Goal: Find specific page/section: Find specific page/section

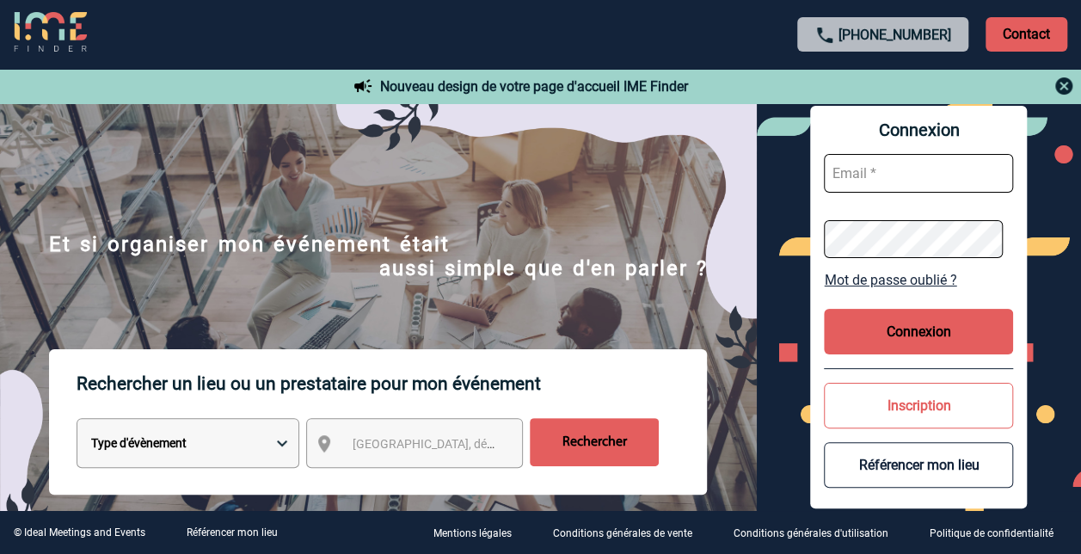
click at [919, 170] on input "text" at bounding box center [918, 173] width 189 height 39
click at [878, 181] on input "text" at bounding box center [918, 173] width 189 height 39
type input "patxi.teillagorry@sanofi.com"
click at [908, 331] on button "Connexion" at bounding box center [918, 332] width 189 height 46
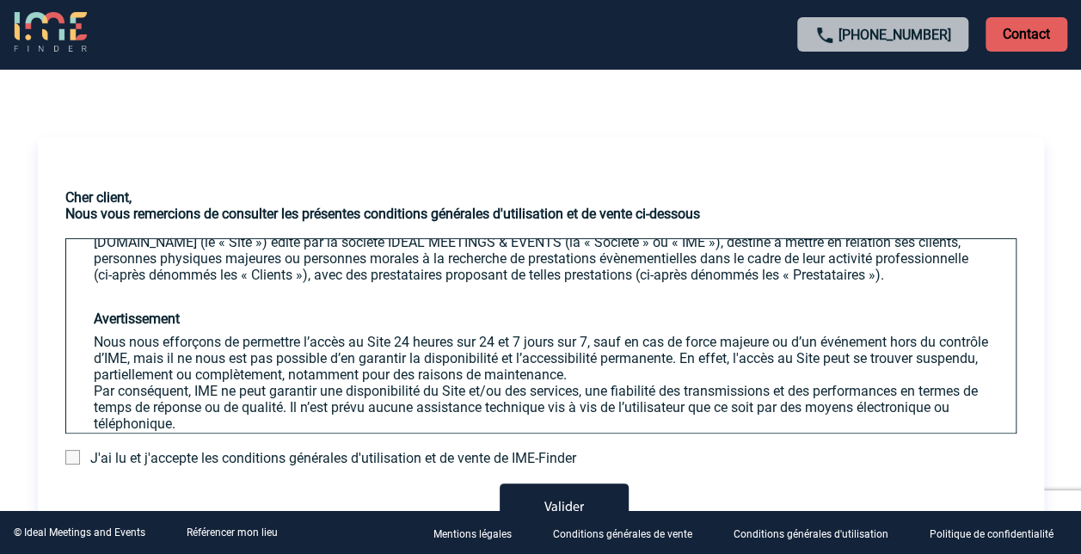
scroll to position [172, 0]
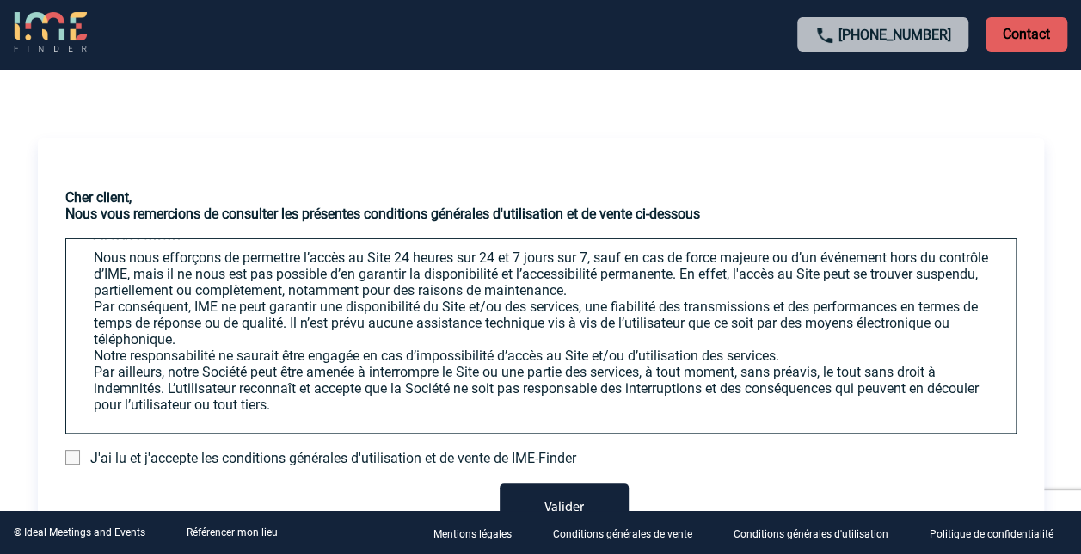
click at [71, 465] on div "J'ai lu et j'accepte les conditions générales d'utilisation et de vente de IME-…" at bounding box center [540, 458] width 951 height 16
click at [81, 458] on div "J'ai lu et j'accepte les conditions générales d'utilisation et de vente de IME-…" at bounding box center [540, 458] width 951 height 16
click at [77, 458] on span at bounding box center [72, 457] width 15 height 15
click at [0, 0] on input "checkbox" at bounding box center [0, 0] width 0 height 0
click at [594, 495] on button "Valider" at bounding box center [564, 507] width 129 height 48
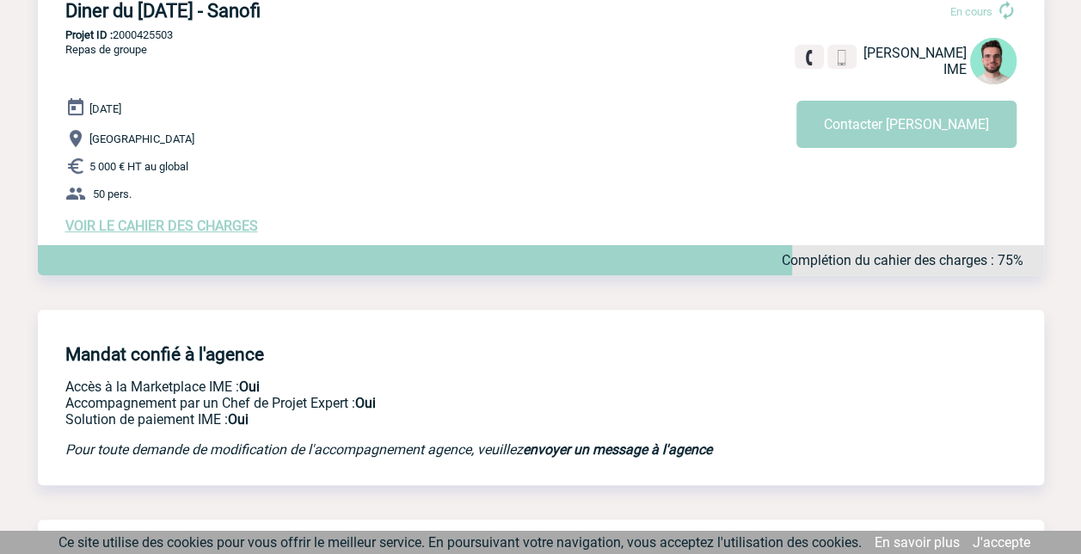
scroll to position [142, 0]
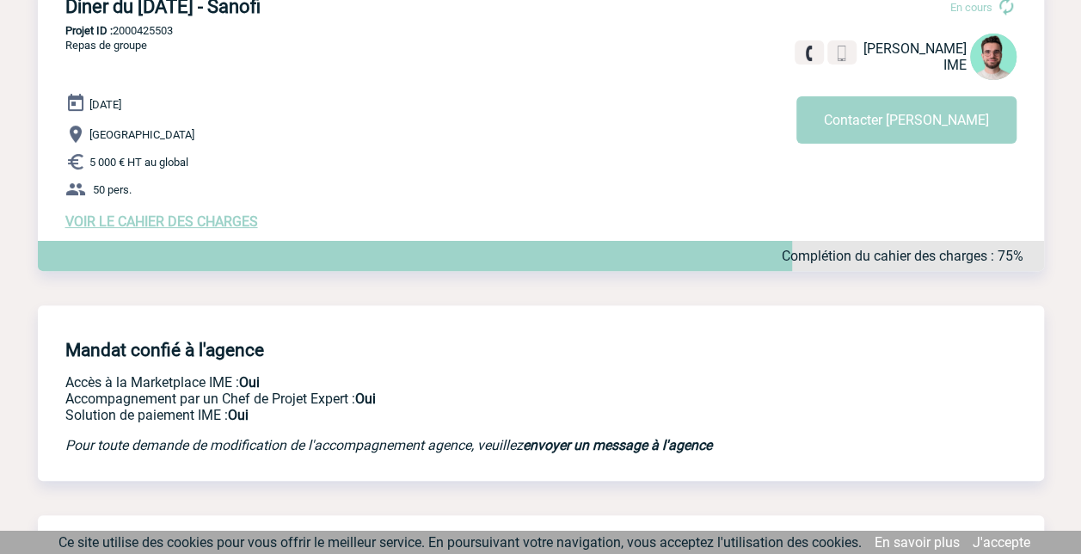
click at [190, 220] on span "VOIR LE CAHIER DES CHARGES" at bounding box center [161, 221] width 193 height 16
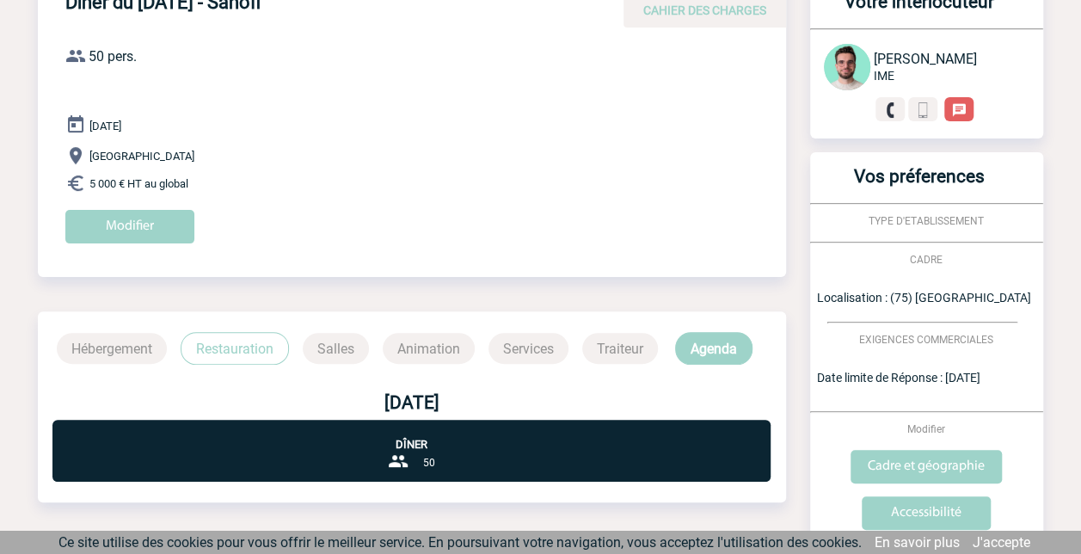
scroll to position [242, 0]
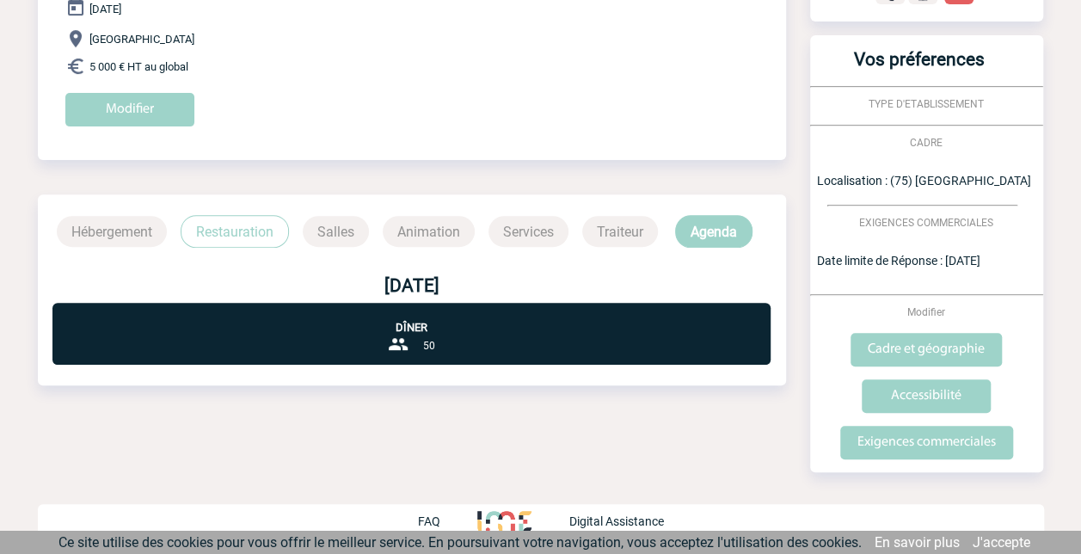
click at [461, 340] on div "Dîner 50" at bounding box center [411, 334] width 718 height 62
click at [339, 231] on p "Salles" at bounding box center [336, 231] width 66 height 31
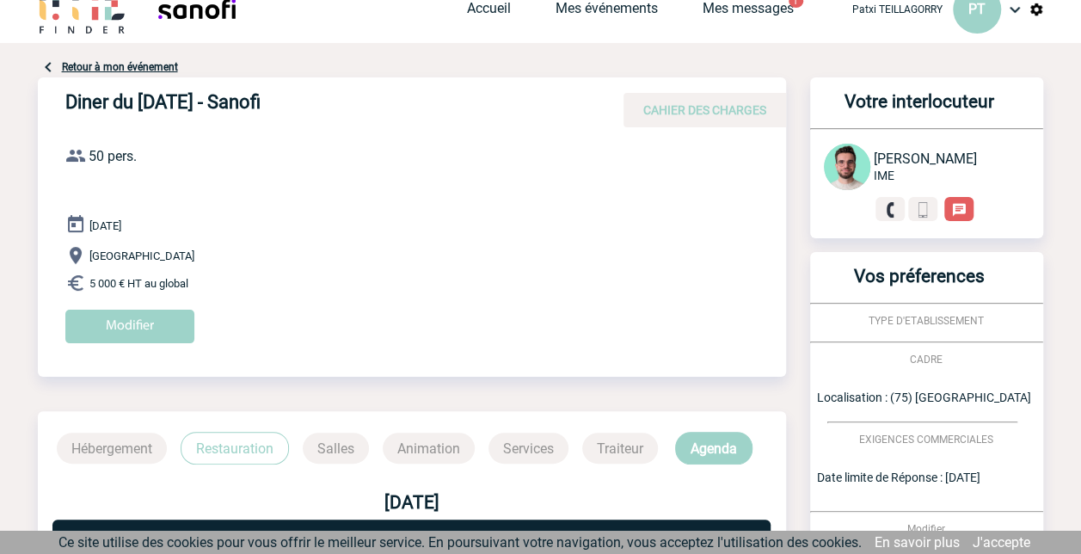
scroll to position [0, 0]
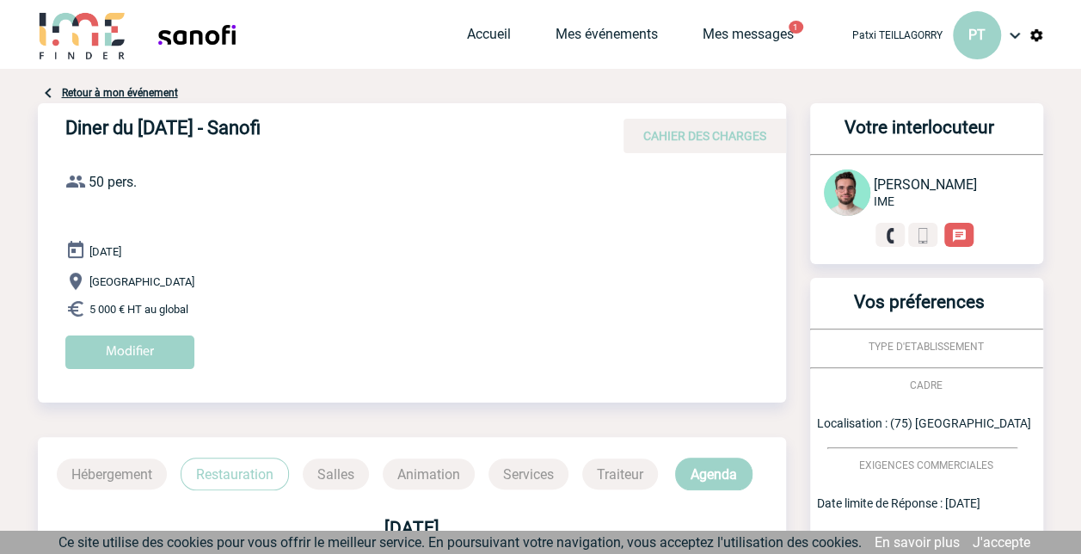
click at [50, 90] on img at bounding box center [48, 93] width 21 height 21
